Goal: Transaction & Acquisition: Purchase product/service

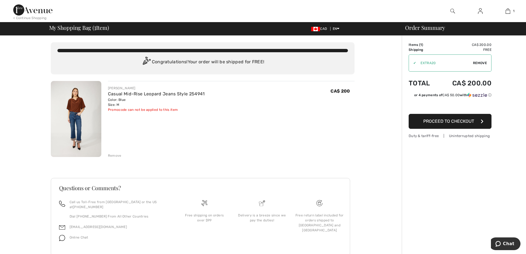
drag, startPoint x: 471, startPoint y: 123, endPoint x: 472, endPoint y: 119, distance: 3.9
click at [471, 123] on span "Proceed to Checkout" at bounding box center [448, 120] width 51 height 5
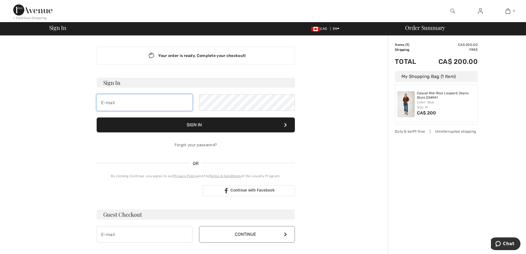
click at [150, 100] on input "email" at bounding box center [145, 102] width 96 height 17
click at [367, 154] on div "Your order is ready. Complete your checkout! Sign In Sign In Forgot your passwo…" at bounding box center [195, 194] width 384 height 316
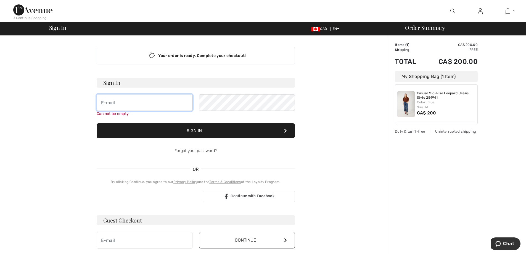
click at [164, 103] on input "email" at bounding box center [145, 102] width 96 height 17
click at [349, 126] on div "Your order is ready. Complete your checkout! Sign In yt Can not be empty Sign I…" at bounding box center [195, 197] width 384 height 322
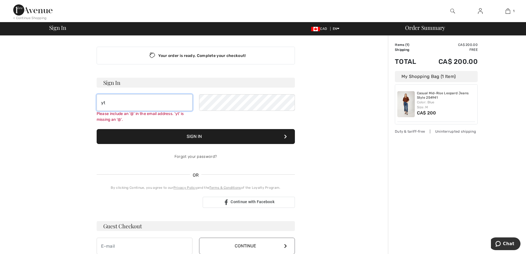
drag, startPoint x: 113, startPoint y: 103, endPoint x: 87, endPoint y: 103, distance: 26.2
click at [87, 103] on div "Your order is ready. Complete your checkout! Sign In yt Please include an '@' i…" at bounding box center [195, 199] width 303 height 327
type input "registeredname@gmail.com"
click at [334, 176] on div "Your order is ready. Complete your checkout! Sign In registeredname@gmail.com P…" at bounding box center [195, 199] width 303 height 327
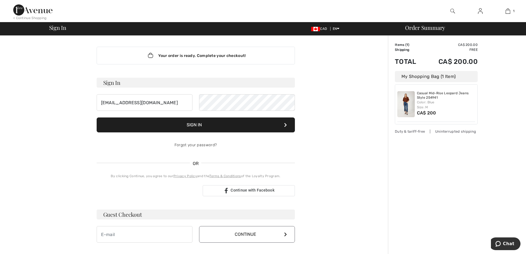
click at [0, 204] on div "Your order is ready. Complete your checkout! Sign In registeredname@gmail.com S…" at bounding box center [263, 194] width 526 height 316
click at [139, 234] on input "email" at bounding box center [145, 234] width 96 height 17
type input "registeredname2@gmail.com"
click at [199, 226] on button "Continue" at bounding box center [247, 234] width 96 height 17
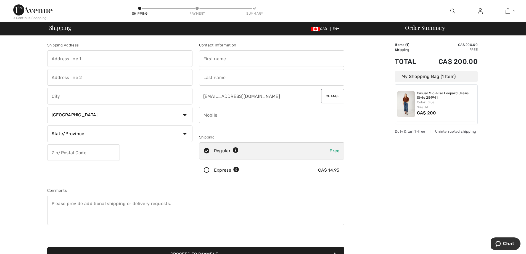
click at [226, 116] on input "phone" at bounding box center [271, 114] width 145 height 17
type input "5142441373"
